Goal: Transaction & Acquisition: Subscribe to service/newsletter

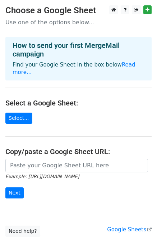
scroll to position [36, 0]
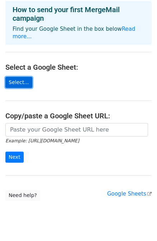
click at [20, 83] on link "Select..." at bounding box center [18, 82] width 27 height 11
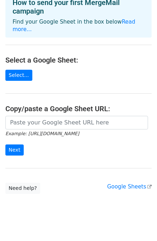
scroll to position [53, 0]
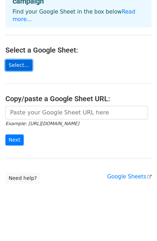
click at [20, 64] on link "Select..." at bounding box center [18, 65] width 27 height 11
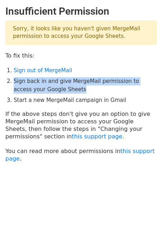
drag, startPoint x: 15, startPoint y: 81, endPoint x: 68, endPoint y: 90, distance: 53.9
click at [68, 90] on li "Sign back in and give MergeMail permission to access your Google Sheets" at bounding box center [85, 85] width 143 height 16
copy li "Sign back in and give MergeMail permission to access your Google Sheets"
click at [67, 89] on li "Sign back in and give MergeMail permission to access your Google Sheets" at bounding box center [85, 85] width 143 height 16
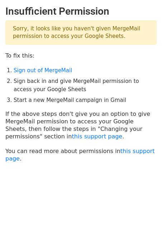
click at [105, 178] on body "Insufficient Permission Sorry, it looks like you haven't given MergeMail permis…" at bounding box center [81, 101] width 162 height 193
click at [39, 68] on link "Sign out of MergeMail" at bounding box center [43, 70] width 58 height 6
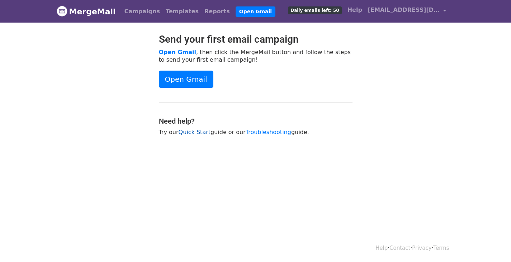
click at [188, 132] on link "Quick Start" at bounding box center [194, 132] width 32 height 7
click at [420, 6] on span "yhjtechm@gmail.com" at bounding box center [404, 10] width 72 height 9
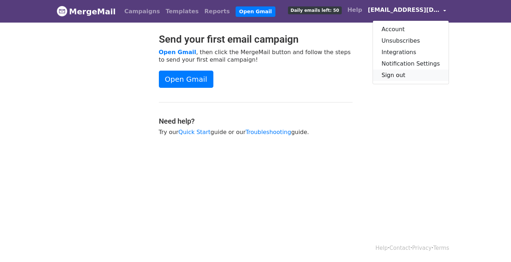
click at [401, 73] on link "Sign out" at bounding box center [411, 75] width 76 height 11
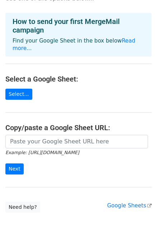
scroll to position [53, 0]
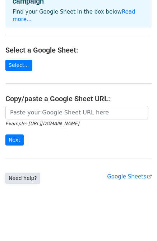
click at [25, 179] on link "Need help?" at bounding box center [22, 178] width 35 height 11
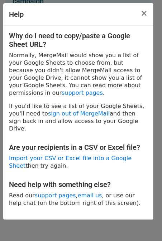
click at [66, 135] on div "Why do I need to copy/paste a Google Sheet URL? Normally, MergeMail would show …" at bounding box center [78, 123] width 150 height 194
click at [144, 13] on span "×" at bounding box center [143, 13] width 7 height 10
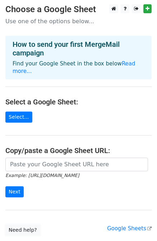
scroll to position [0, 0]
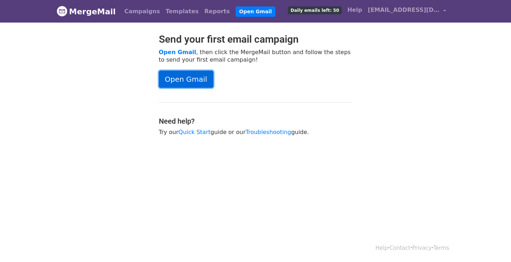
click at [195, 75] on link "Open Gmail" at bounding box center [186, 79] width 54 height 17
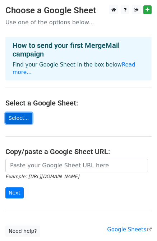
click at [19, 117] on link "Select..." at bounding box center [18, 118] width 27 height 11
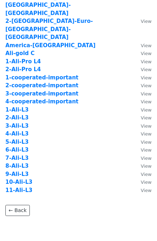
scroll to position [40, 0]
click at [28, 179] on strong "10-Ali-L3" at bounding box center [18, 182] width 27 height 6
click at [18, 179] on strong "10-Ali-L3" at bounding box center [18, 182] width 27 height 6
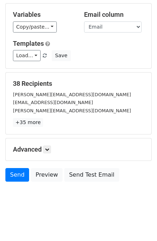
scroll to position [65, 0]
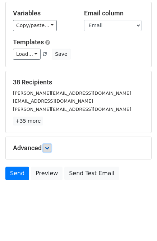
click at [48, 149] on icon at bounding box center [47, 148] width 4 height 4
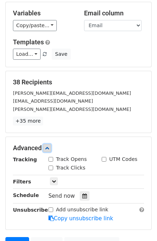
scroll to position [101, 0]
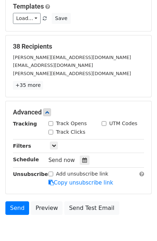
click at [75, 125] on label "Track Opens" at bounding box center [71, 124] width 31 height 8
click at [53, 125] on input "Track Opens" at bounding box center [50, 123] width 5 height 5
checkbox input "true"
click at [70, 133] on label "Track Clicks" at bounding box center [70, 133] width 29 height 8
click at [53, 133] on input "Track Clicks" at bounding box center [50, 132] width 5 height 5
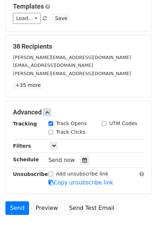
checkbox input "true"
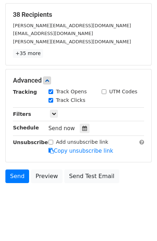
scroll to position [135, 0]
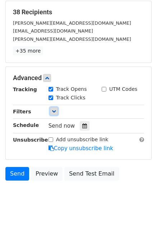
click at [51, 111] on link at bounding box center [54, 111] width 8 height 8
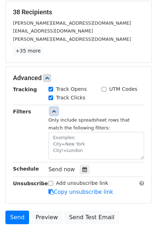
click at [52, 112] on icon at bounding box center [54, 111] width 4 height 4
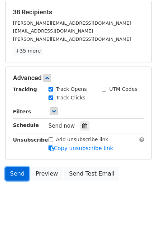
click at [22, 172] on link "Send" at bounding box center [17, 174] width 24 height 14
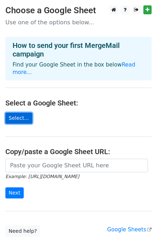
click at [28, 119] on link "Select..." at bounding box center [18, 118] width 27 height 11
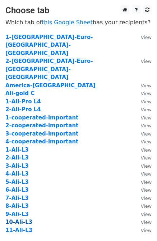
click at [20, 219] on strong "10-Ali-L3" at bounding box center [18, 222] width 27 height 6
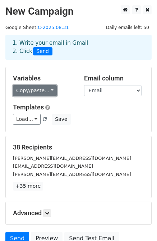
click at [46, 89] on link "Copy/paste..." at bounding box center [35, 90] width 44 height 11
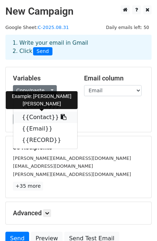
click at [35, 119] on link "{{Contact}}" at bounding box center [45, 117] width 64 height 11
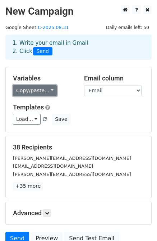
click at [50, 91] on link "Copy/paste..." at bounding box center [35, 90] width 44 height 11
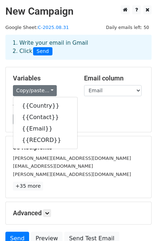
click at [113, 116] on div "Load... No templates saved Save" at bounding box center [79, 119] width 142 height 11
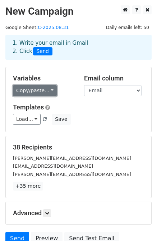
click at [48, 92] on link "Copy/paste..." at bounding box center [35, 90] width 44 height 11
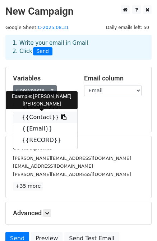
click at [31, 117] on link "{{Contact}}" at bounding box center [45, 117] width 64 height 11
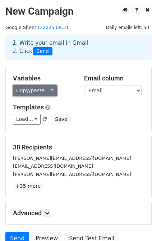
click at [24, 92] on link "Copy/paste..." at bounding box center [35, 90] width 44 height 11
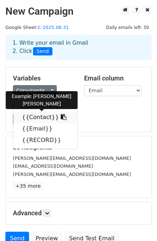
click at [58, 116] on link "{{Contact}}" at bounding box center [45, 117] width 64 height 11
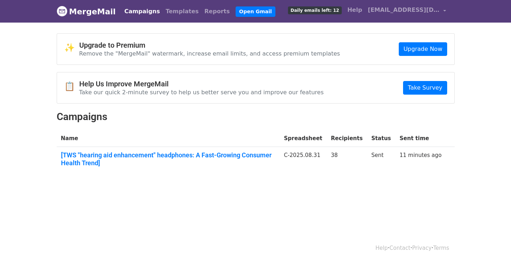
click at [372, 157] on td "Sent" at bounding box center [381, 160] width 28 height 27
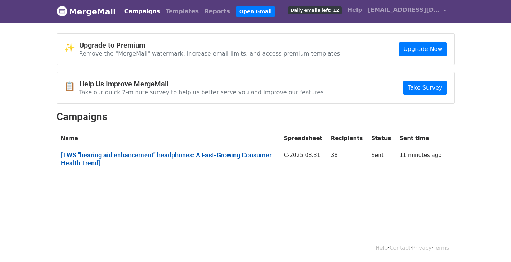
click at [180, 157] on link "[TWS "hearing aid enhancement" headphones: A Fast-Growing Consumer Health Trend]" at bounding box center [168, 158] width 214 height 15
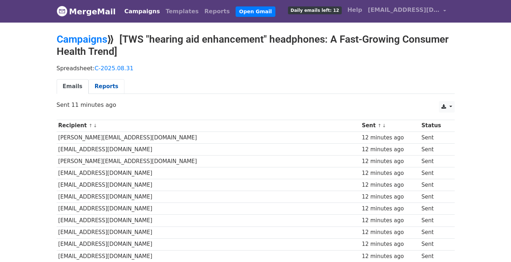
click at [112, 87] on link "Reports" at bounding box center [107, 86] width 36 height 15
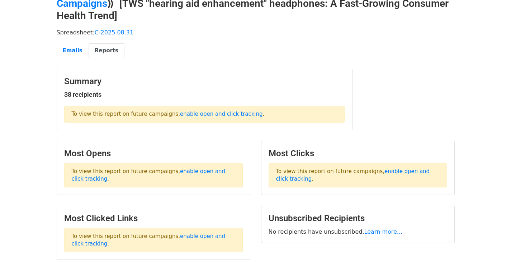
scroll to position [36, 0]
click at [214, 171] on link "enable open and click tracking" at bounding box center [149, 175] width 154 height 14
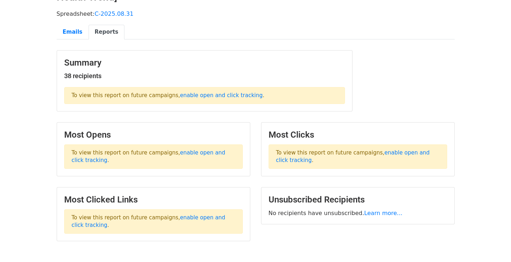
scroll to position [0, 0]
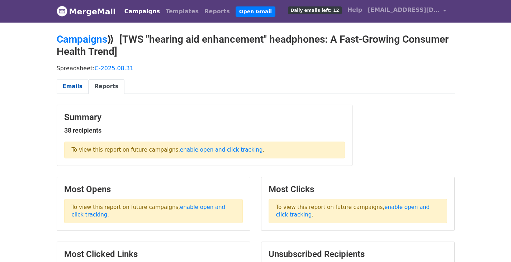
click at [77, 84] on link "Emails" at bounding box center [73, 86] width 32 height 15
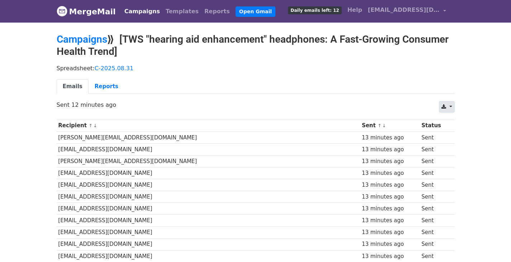
click at [451, 105] on link at bounding box center [446, 106] width 15 height 11
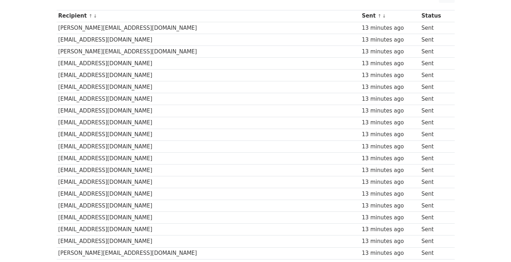
scroll to position [97, 0]
